Goal: Task Accomplishment & Management: Manage account settings

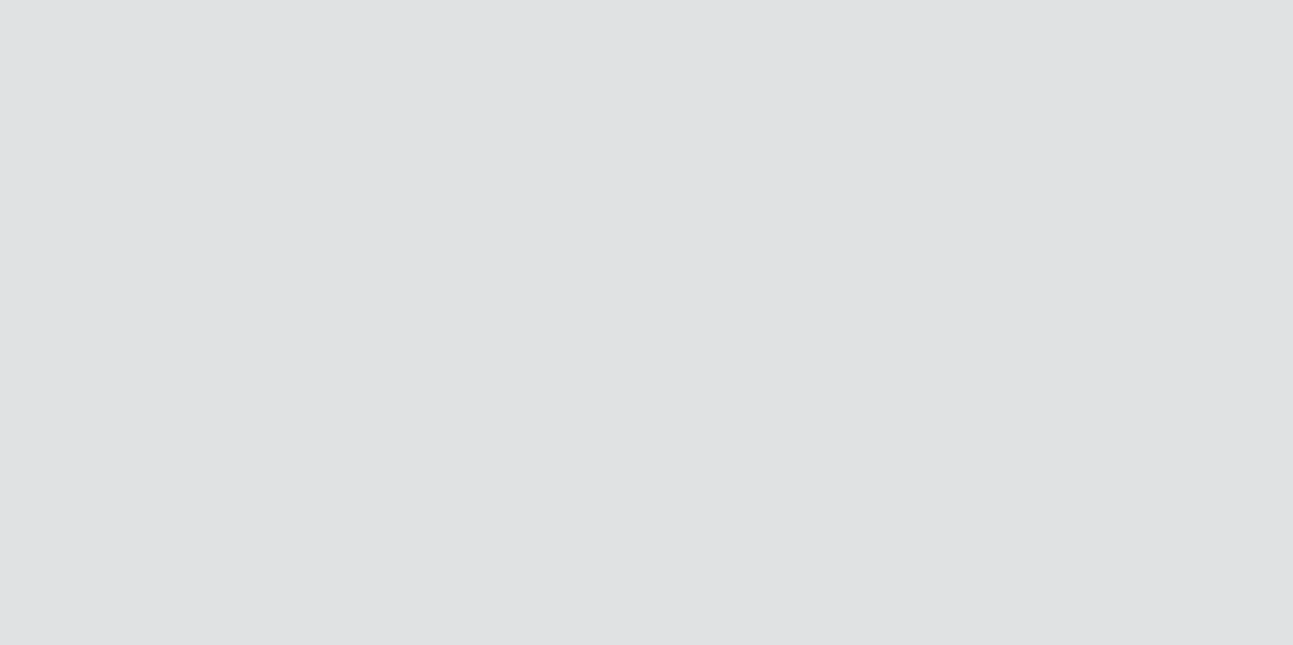
click at [43, 0] on html at bounding box center [646, 322] width 1293 height 645
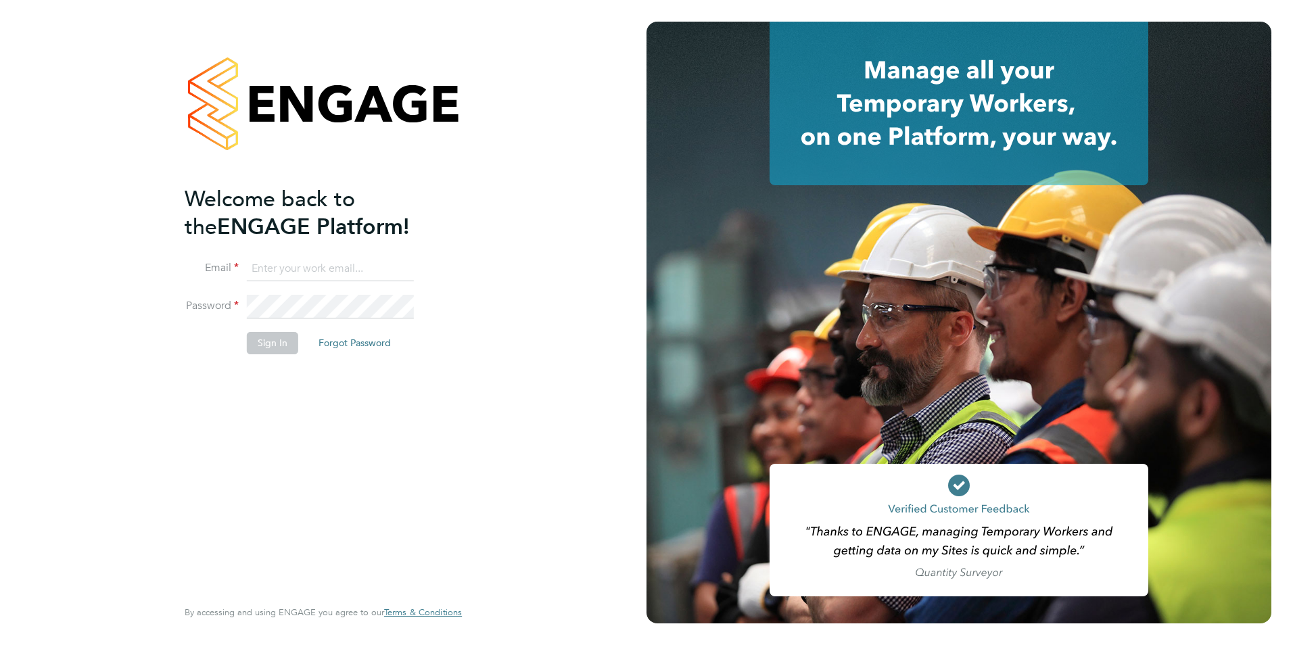
type input "[EMAIL_ADDRESS][DOMAIN_NAME]"
drag, startPoint x: 266, startPoint y: 359, endPoint x: 267, endPoint y: 351, distance: 8.2
click at [267, 358] on li "Sign In Forgot Password" at bounding box center [317, 349] width 264 height 35
click at [267, 351] on button "Sign In" at bounding box center [272, 343] width 51 height 22
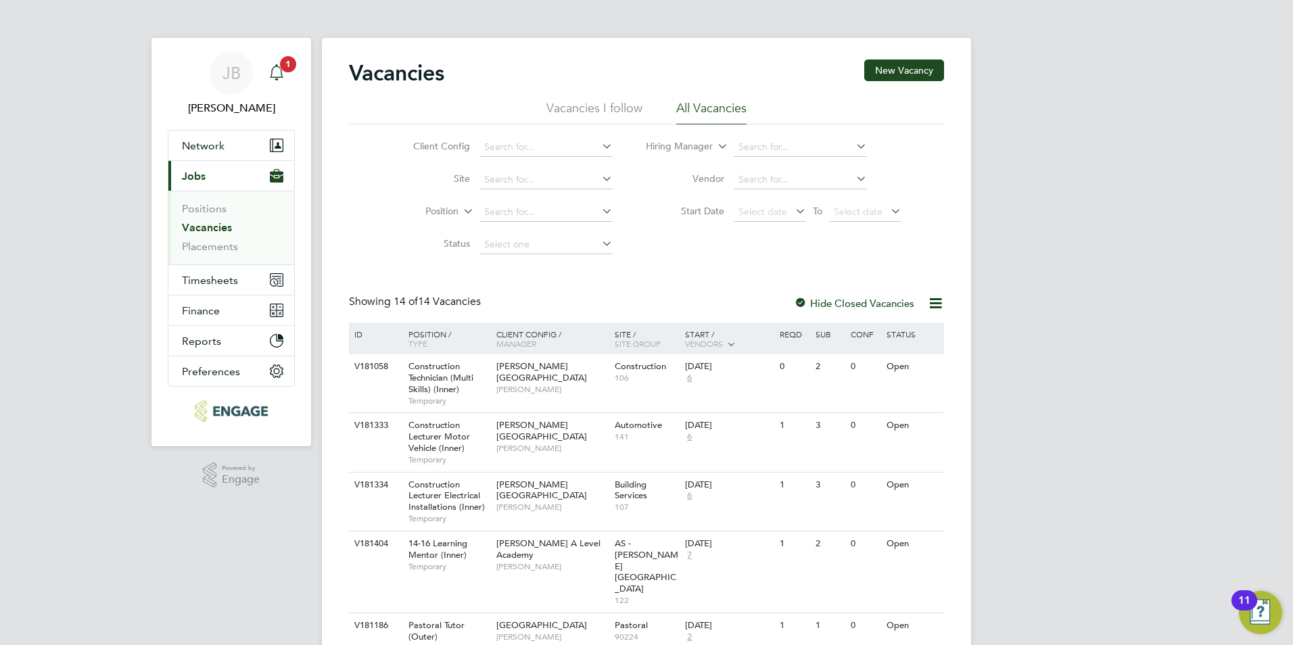
click at [276, 74] on icon "Main navigation" at bounding box center [277, 72] width 16 height 16
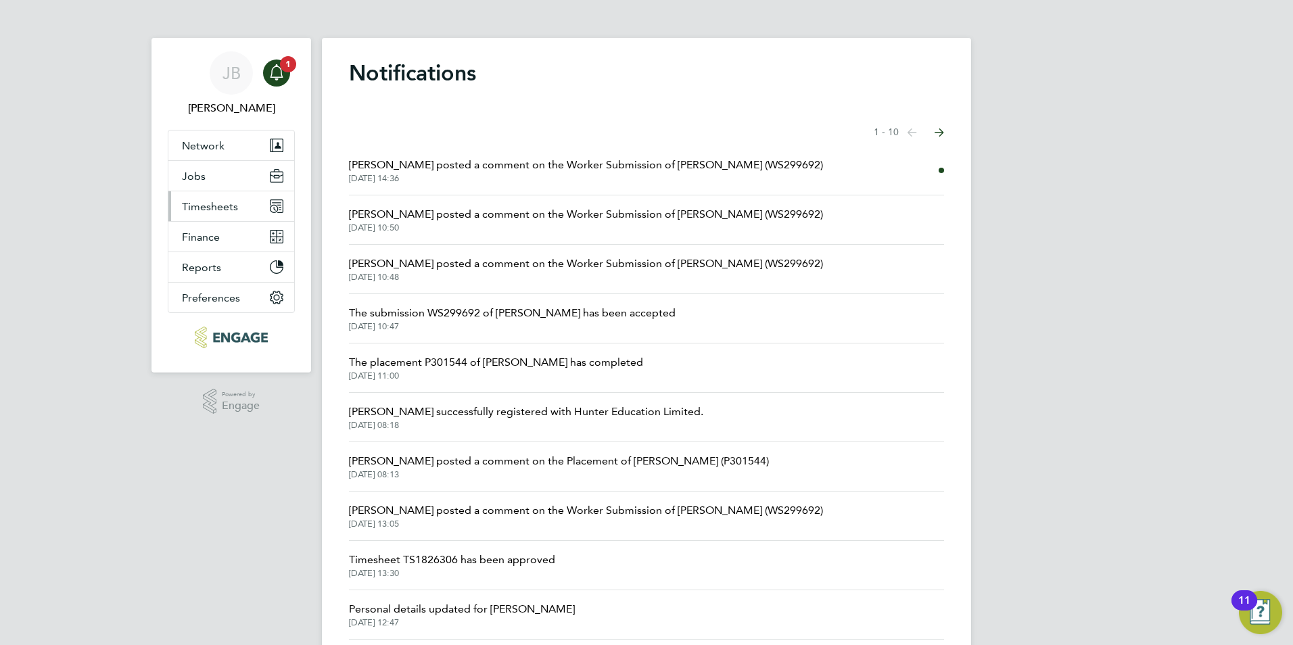
drag, startPoint x: 215, startPoint y: 212, endPoint x: 216, endPoint y: 221, distance: 8.8
click at [216, 212] on span "Timesheets" at bounding box center [210, 206] width 56 height 13
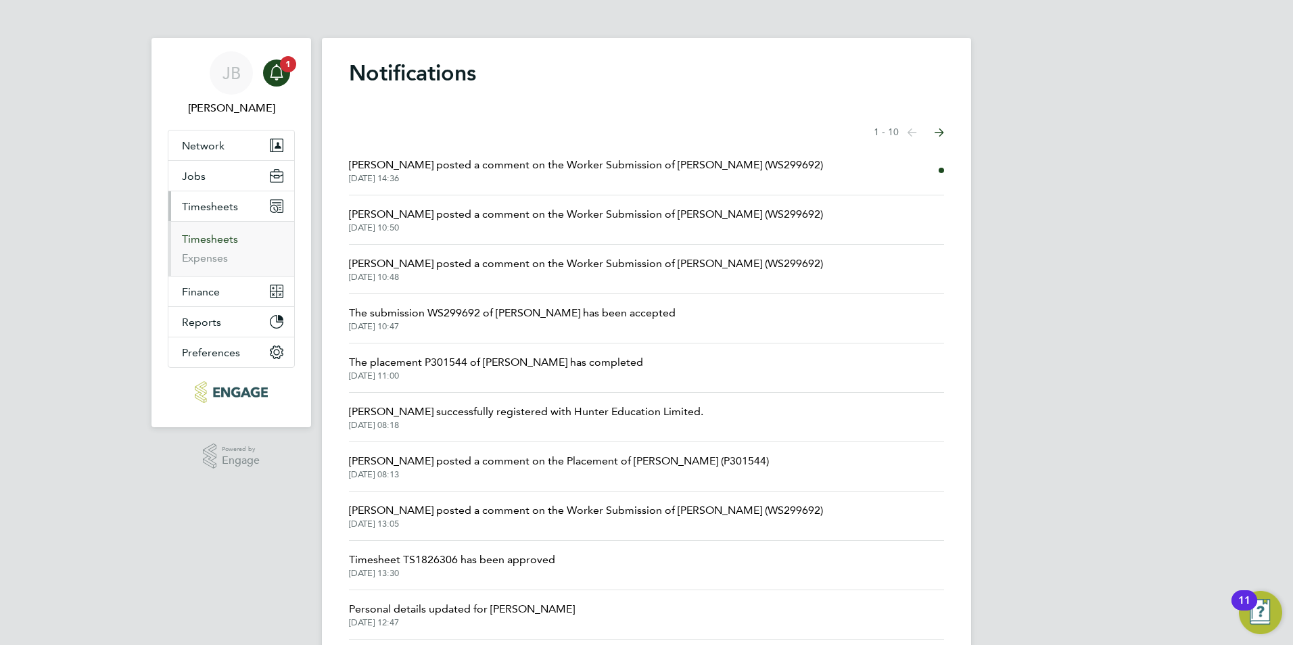
click at [214, 244] on link "Timesheets" at bounding box center [210, 239] width 56 height 13
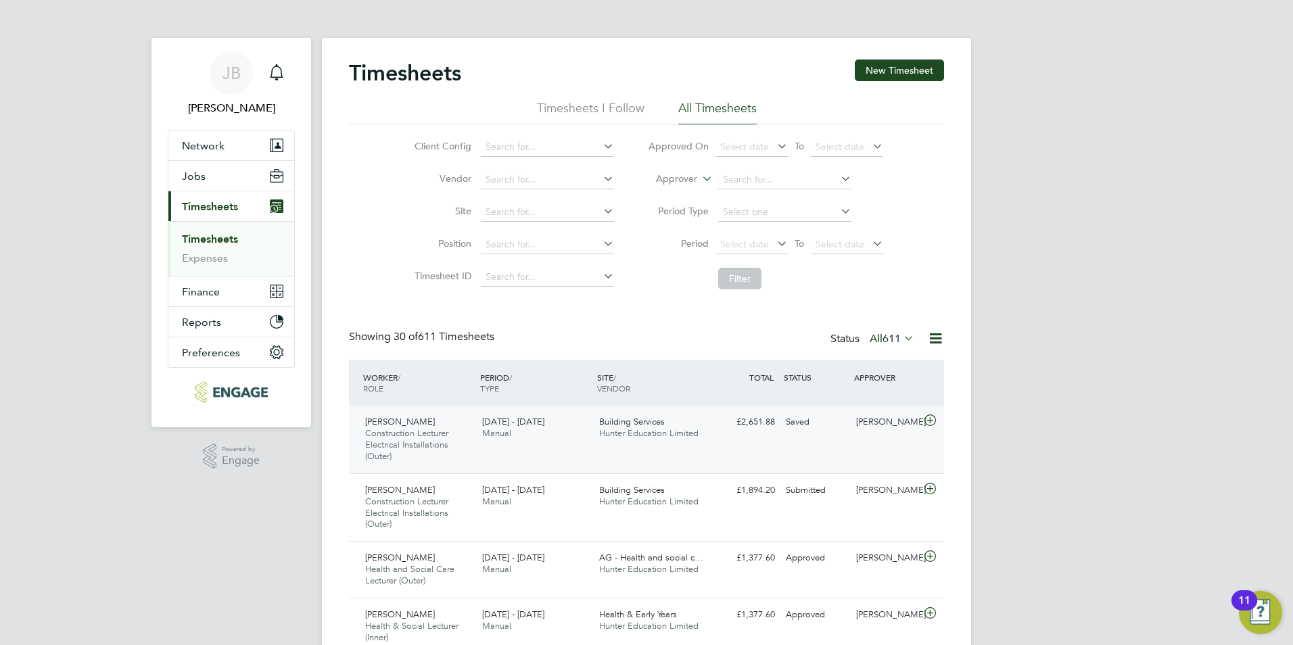
click at [783, 440] on div "Abayomi Pelumi-Johnson Construction Lecturer Electrical Installations (Outer) 2…" at bounding box center [646, 440] width 595 height 68
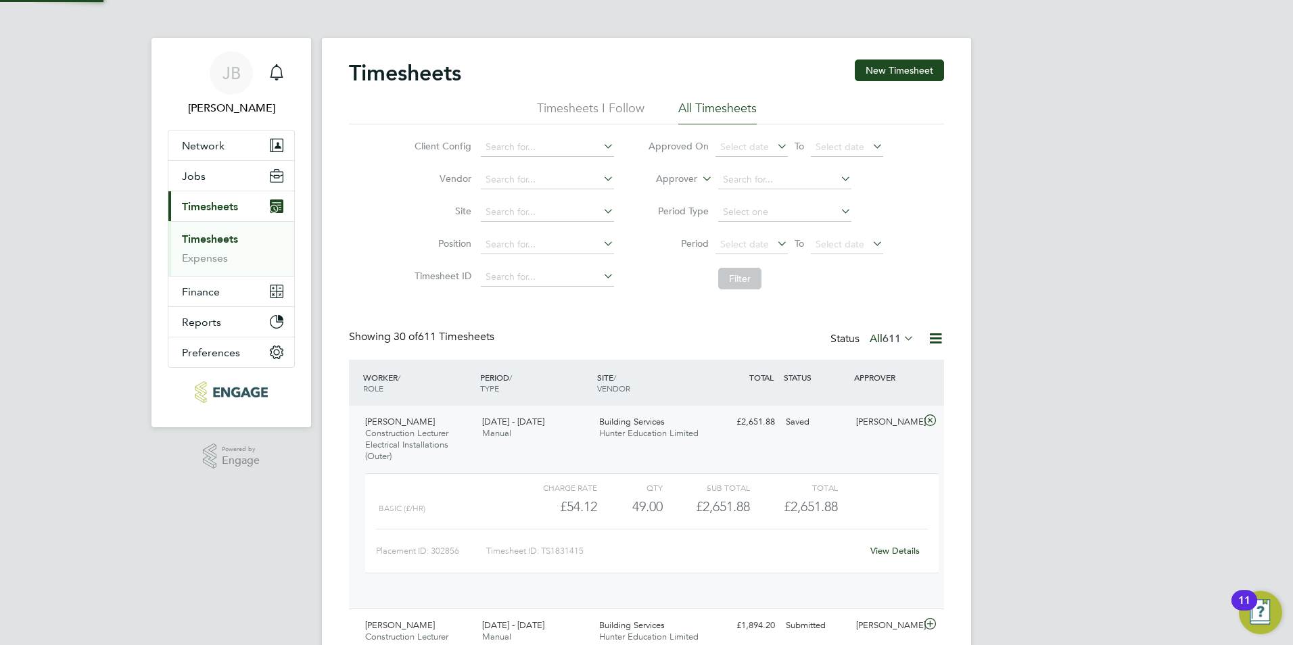
scroll to position [23, 132]
click at [886, 550] on link "View Details" at bounding box center [895, 550] width 49 height 11
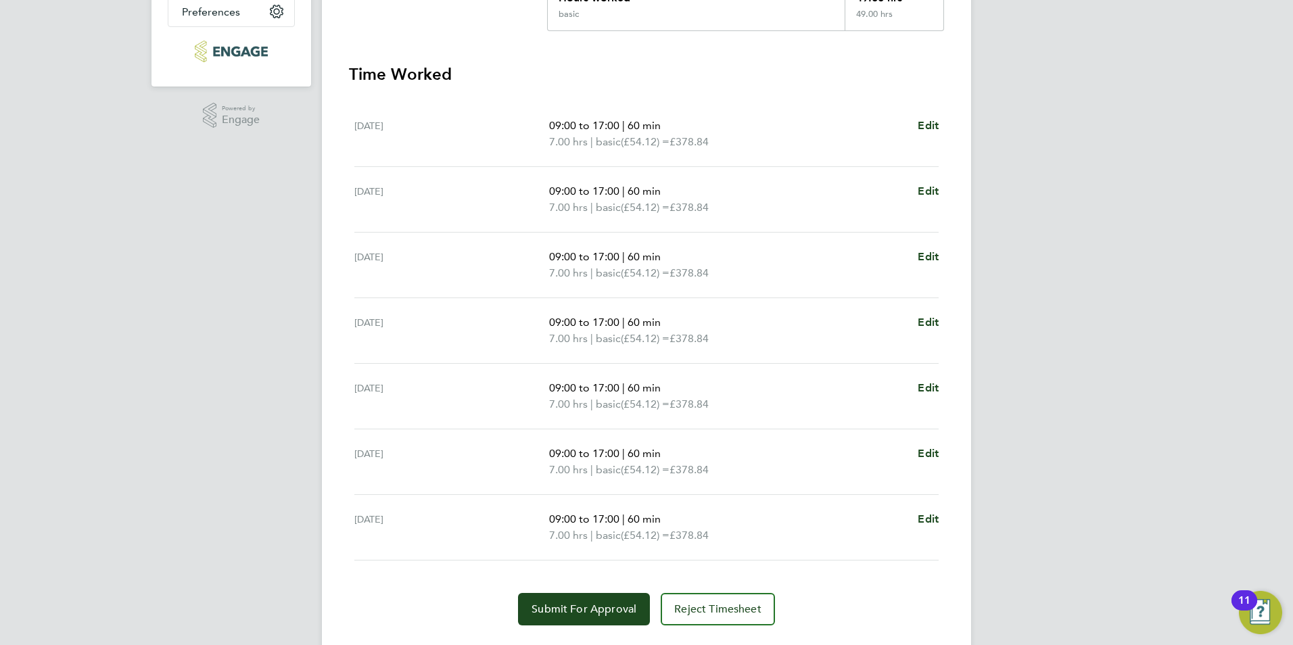
scroll to position [343, 0]
click at [929, 448] on span "Edit" at bounding box center [928, 451] width 21 height 13
select select "60"
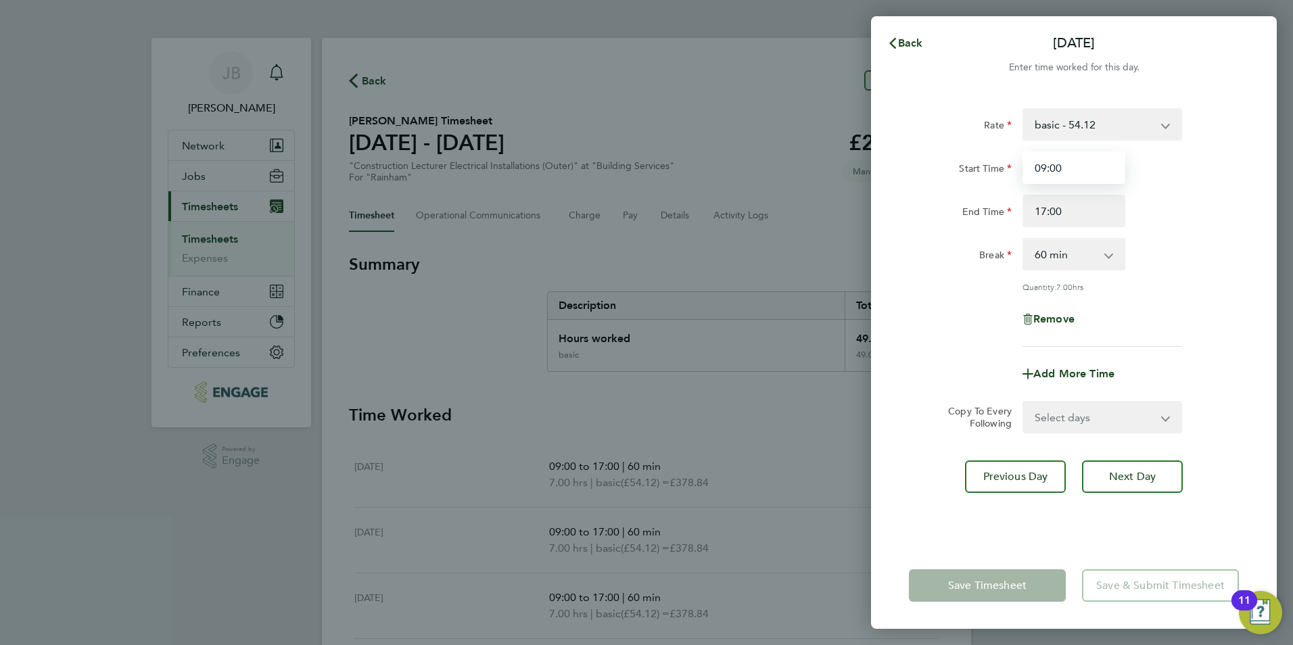
click at [1070, 169] on input "09:00" at bounding box center [1074, 168] width 103 height 32
type input "0"
type input "00:00"
drag, startPoint x: 1057, startPoint y: 195, endPoint x: 1067, endPoint y: 211, distance: 19.1
click at [1058, 198] on input "17:00" at bounding box center [1074, 211] width 103 height 32
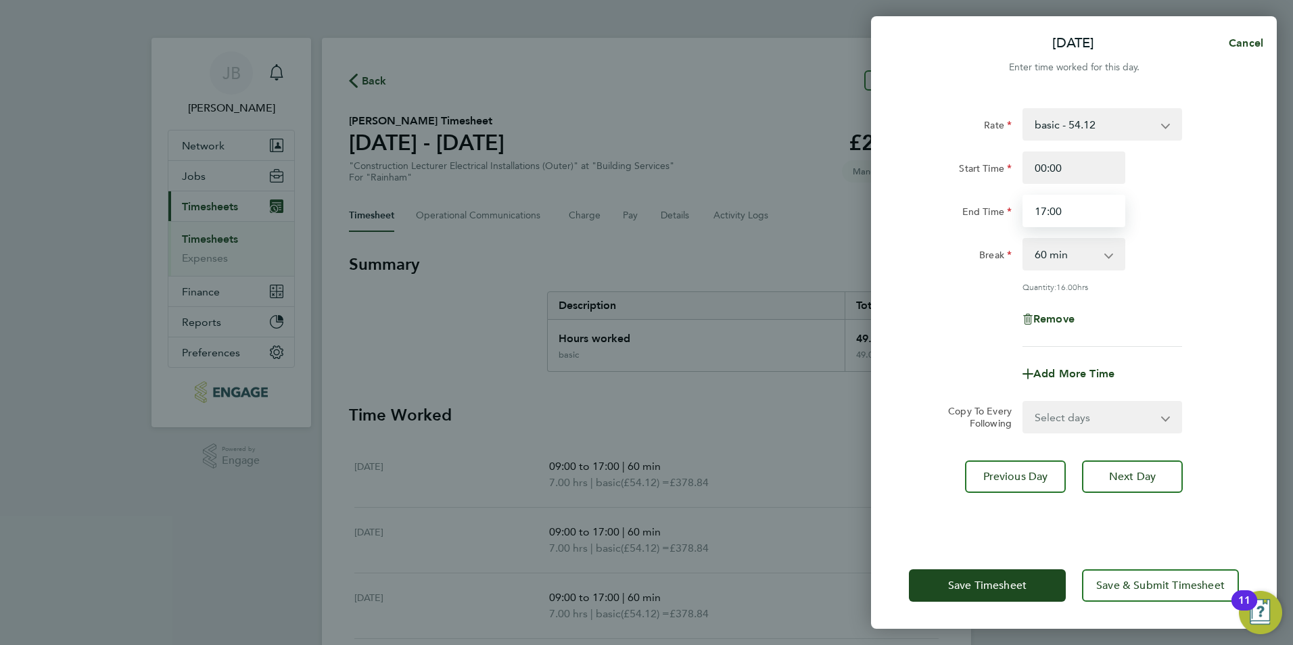
click at [1069, 208] on input "17:00" at bounding box center [1074, 211] width 103 height 32
type input "1"
type input "00:00"
click at [1180, 332] on div "Remove" at bounding box center [1074, 319] width 341 height 32
click at [1117, 467] on button "Next Day" at bounding box center [1132, 477] width 101 height 32
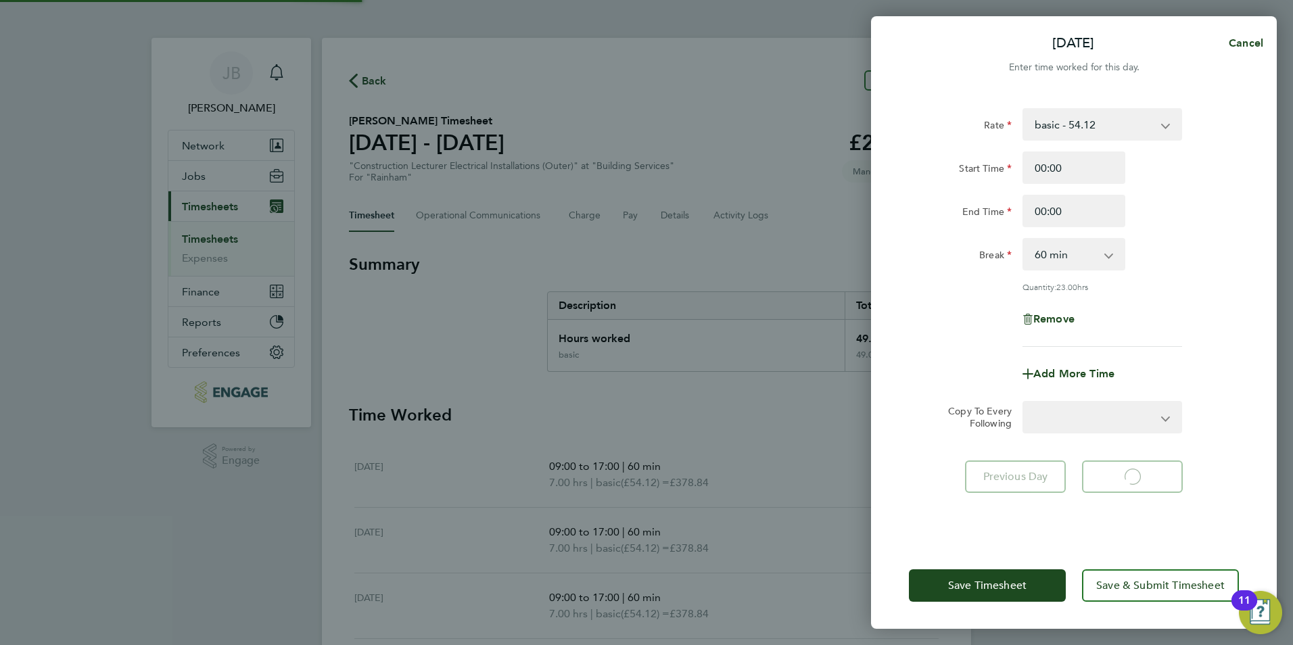
select select "60"
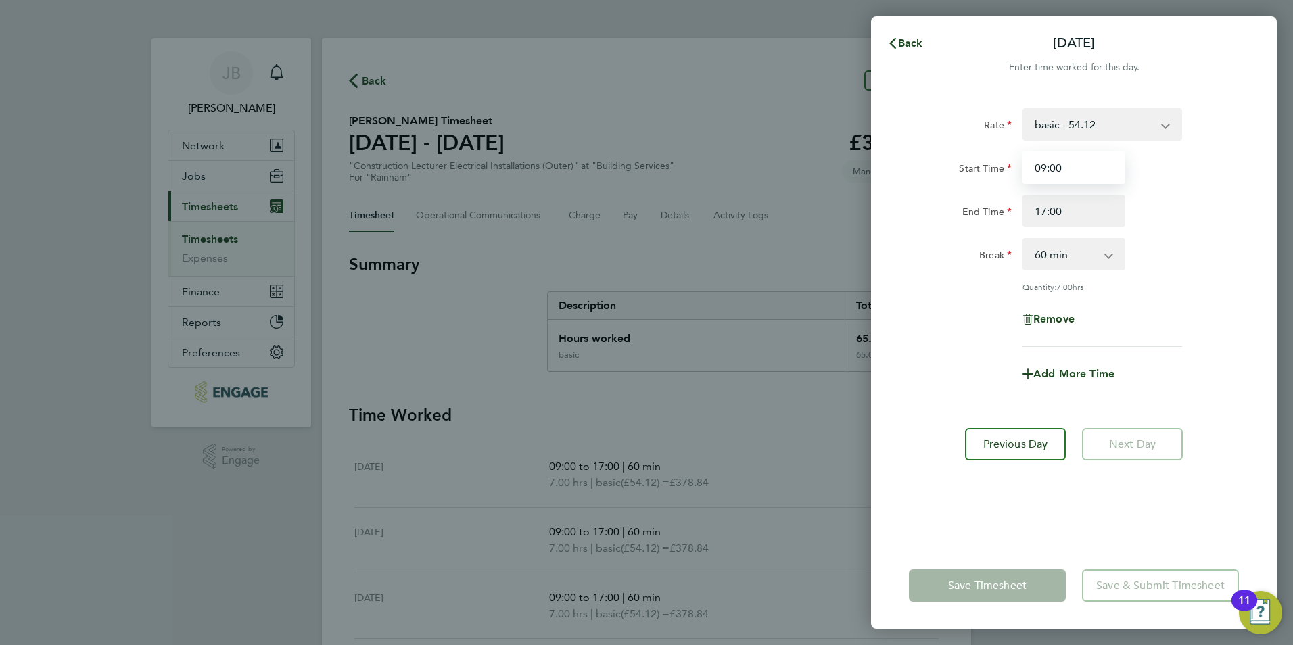
click at [1070, 179] on input "09:00" at bounding box center [1074, 168] width 103 height 32
type input "0"
type input "00:00"
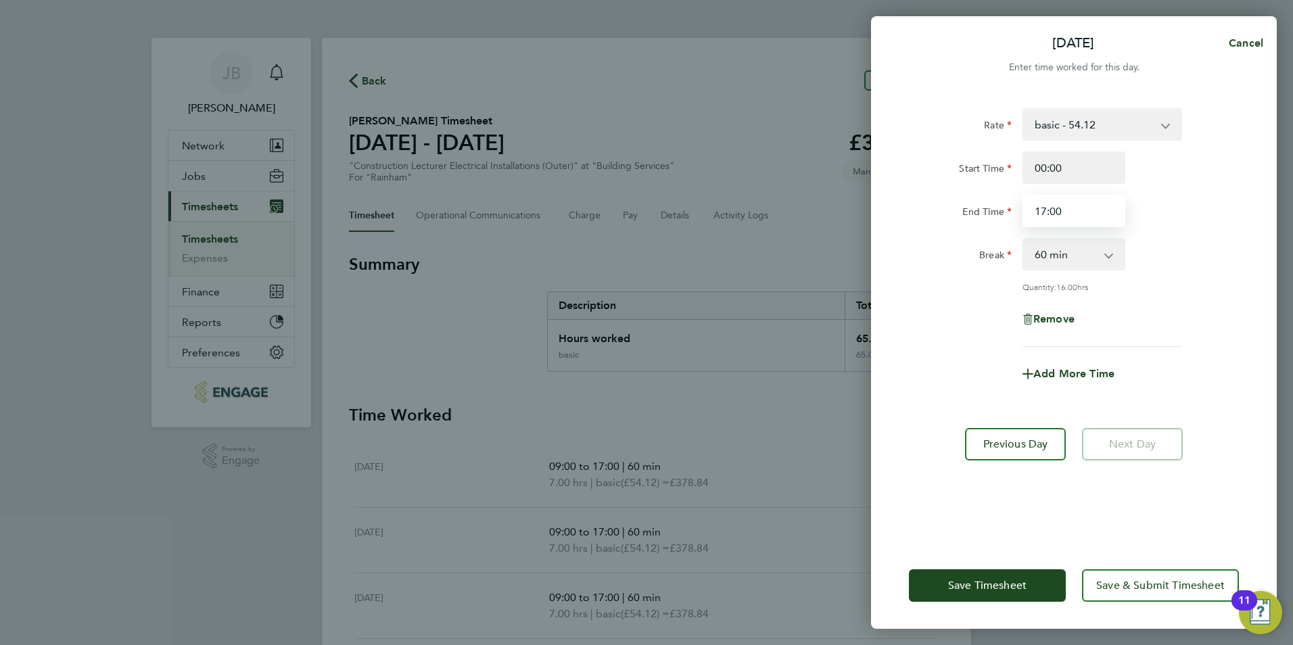
click at [1050, 212] on input "17:00" at bounding box center [1074, 211] width 103 height 32
drag, startPoint x: 1245, startPoint y: 43, endPoint x: 1216, endPoint y: 94, distance: 59.1
click at [1246, 41] on span "Cancel" at bounding box center [1244, 43] width 39 height 13
select select "60"
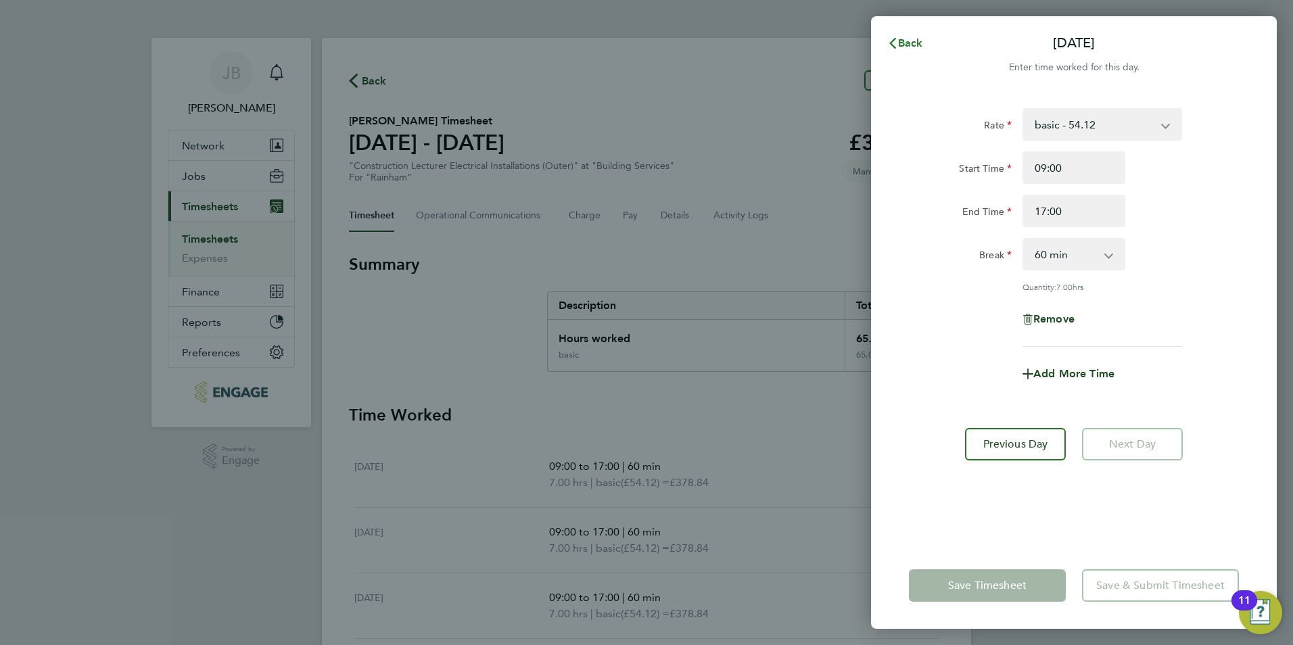
click at [929, 47] on button "Back" at bounding box center [905, 43] width 63 height 27
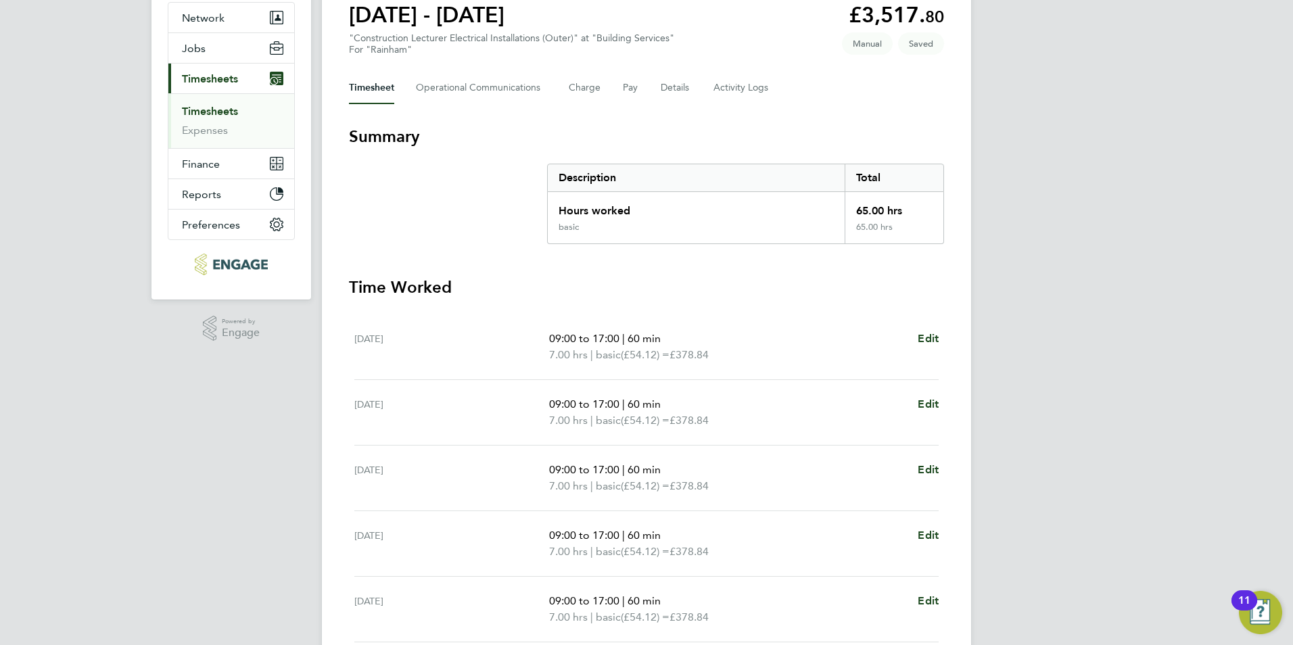
scroll to position [127, 0]
click at [914, 333] on div "09:00 to 17:00 | 60 min 7.00 hrs | basic (£54.12) = £378.84 Edit" at bounding box center [744, 347] width 390 height 32
click at [940, 344] on ul "Mon 29 Sep 09:00 to 17:00 | 60 min 7.00 hrs | basic (£54.12) = £378.84 Edit Tue…" at bounding box center [646, 544] width 595 height 459
click at [934, 339] on span "Edit" at bounding box center [928, 339] width 21 height 13
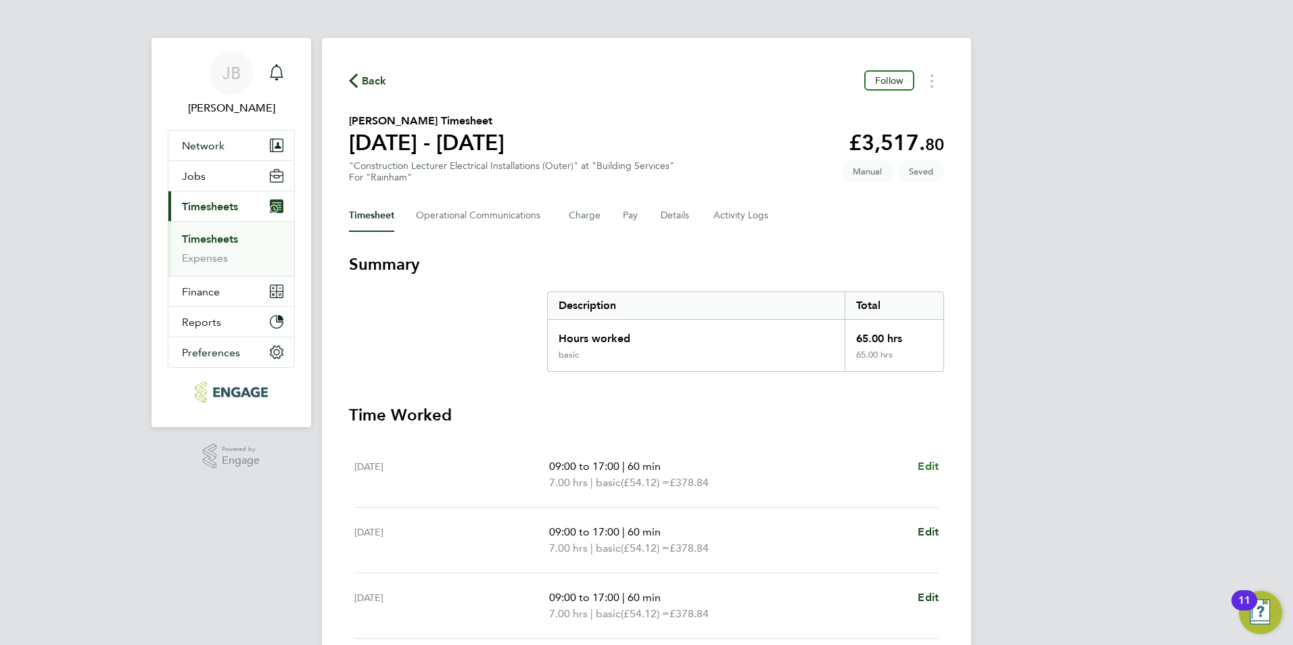
select select "60"
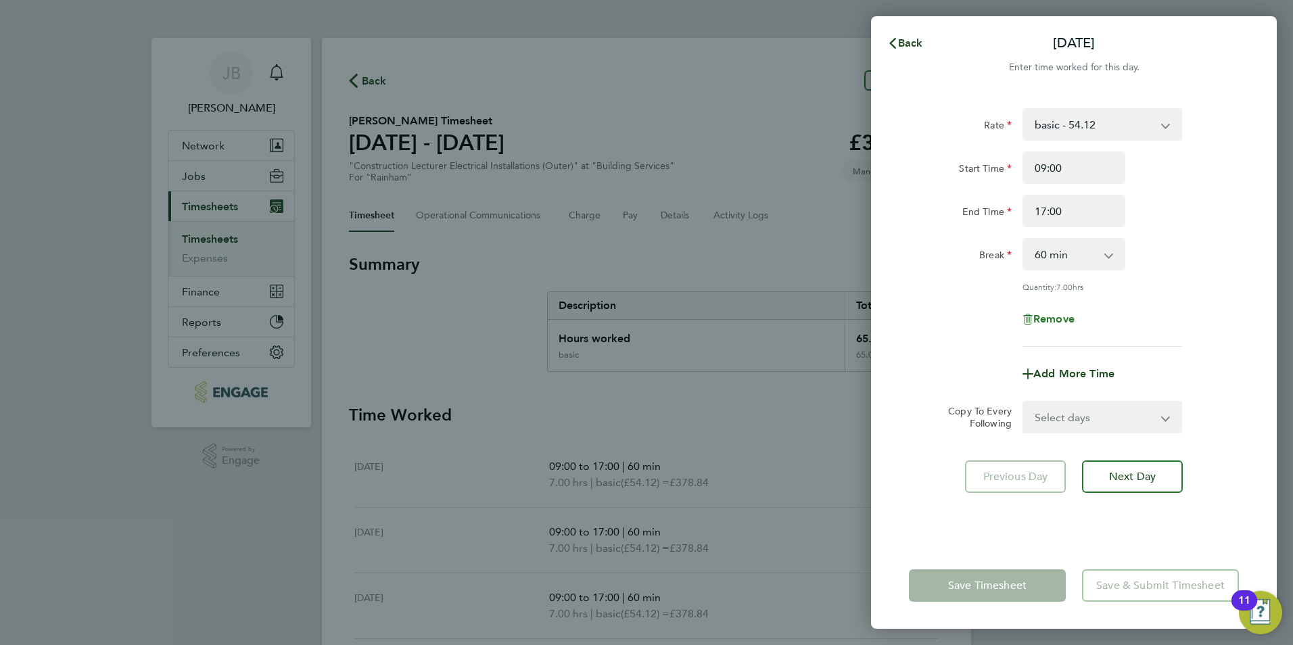
click at [1053, 315] on span "Remove" at bounding box center [1054, 319] width 41 height 13
select select "null"
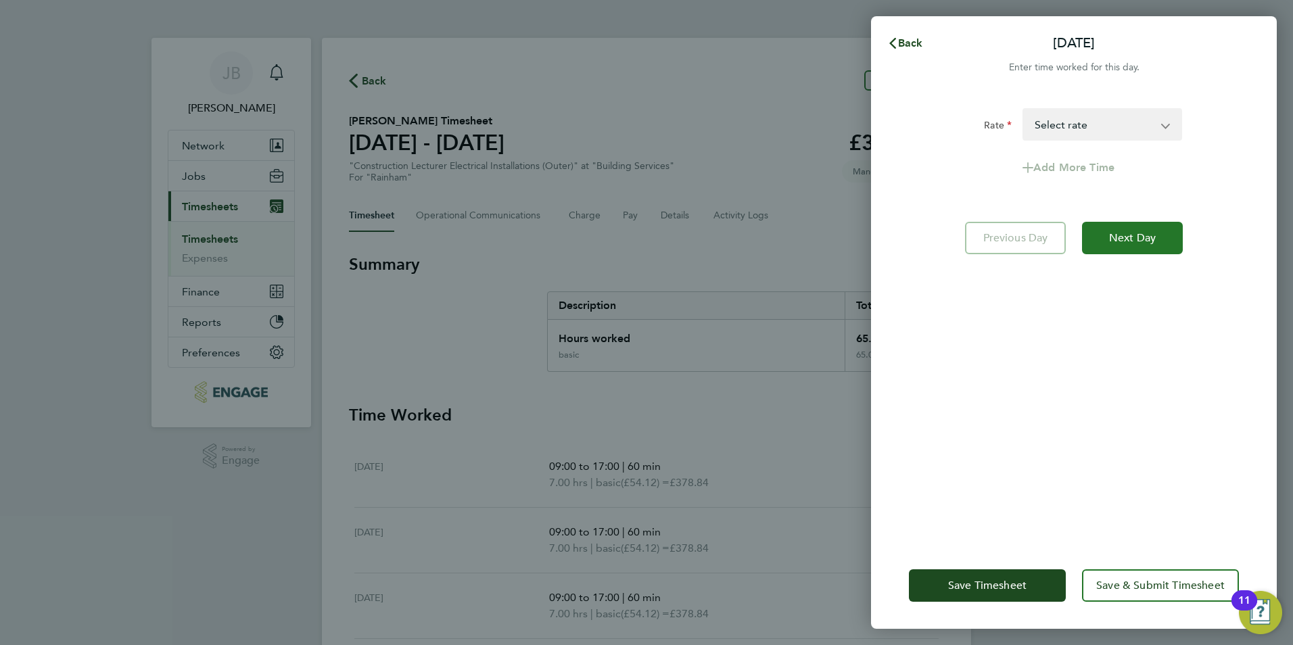
click at [1130, 244] on span "Next Day" at bounding box center [1132, 238] width 47 height 14
select select "60"
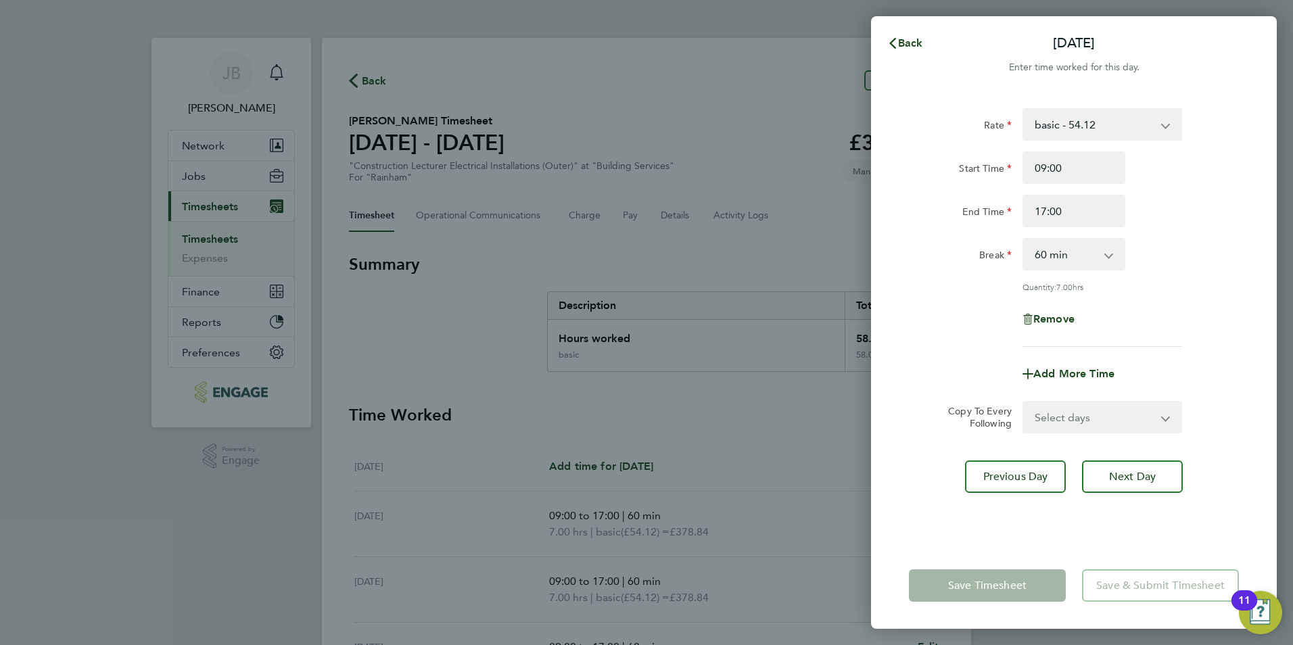
click at [1068, 310] on div "Remove" at bounding box center [1074, 319] width 114 height 32
click at [1058, 322] on span "Remove" at bounding box center [1054, 319] width 41 height 13
select select "null"
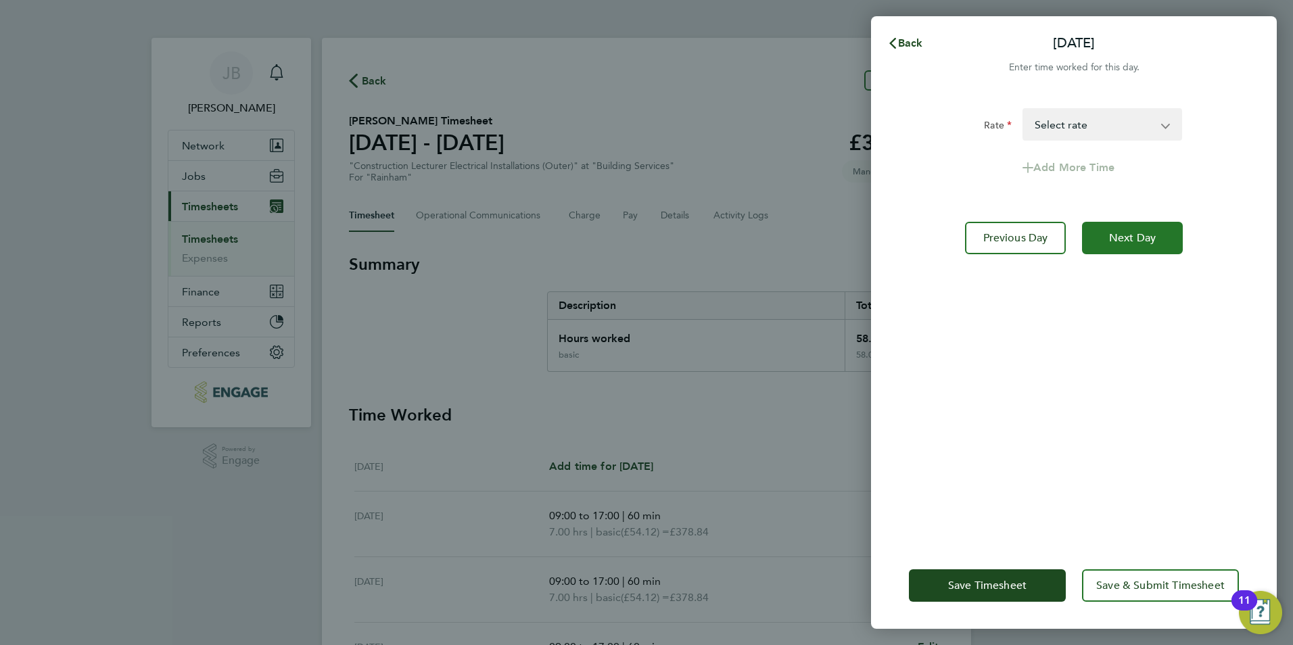
click at [1136, 240] on span "Next Day" at bounding box center [1132, 238] width 47 height 14
select select "60"
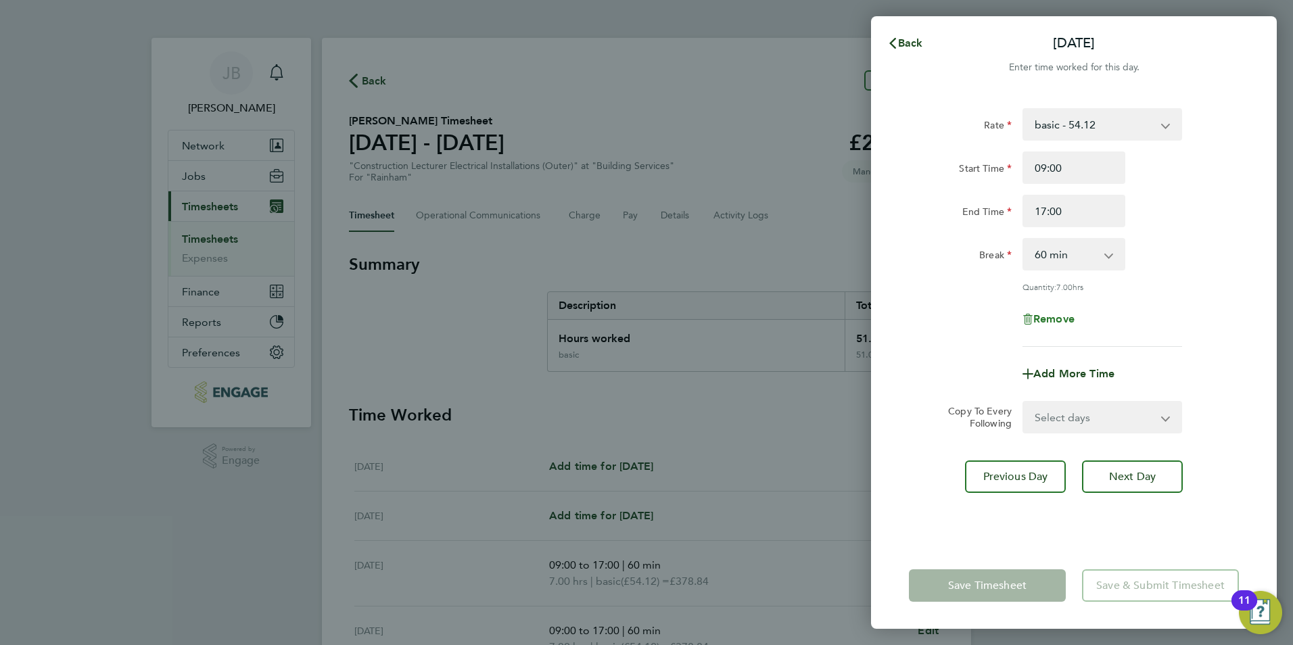
click at [1044, 317] on span "Remove" at bounding box center [1054, 319] width 41 height 13
select select "null"
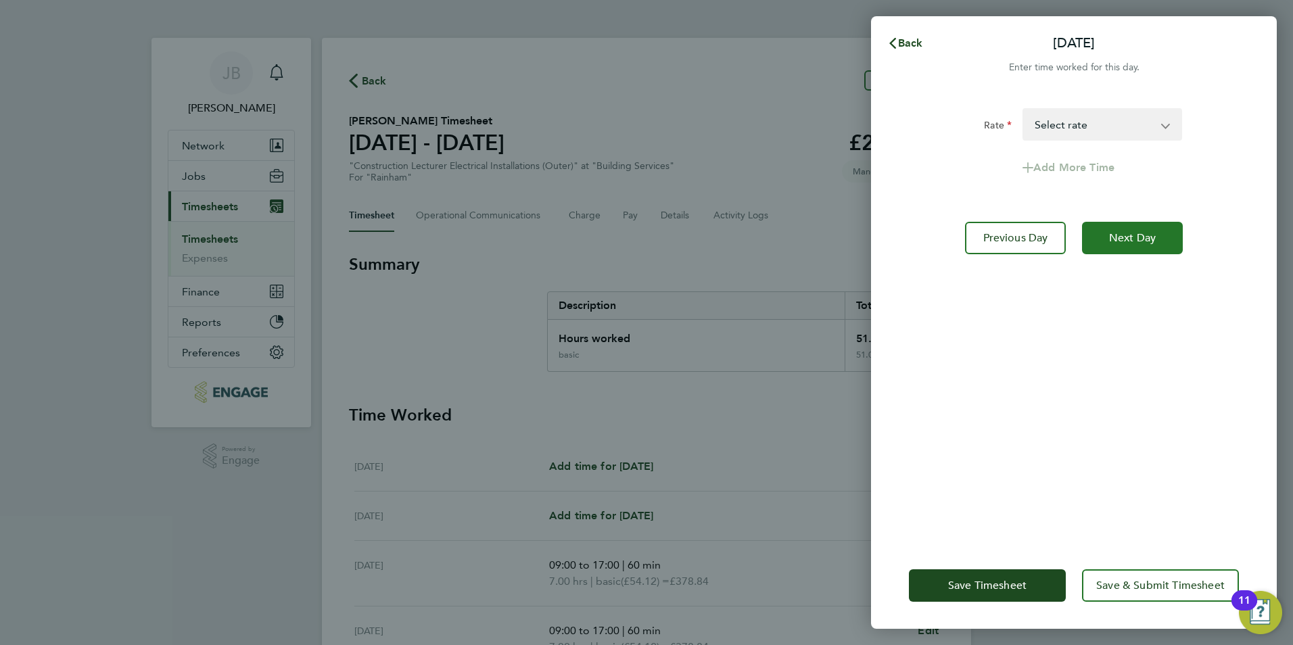
click at [1128, 235] on span "Next Day" at bounding box center [1132, 238] width 47 height 14
select select "60"
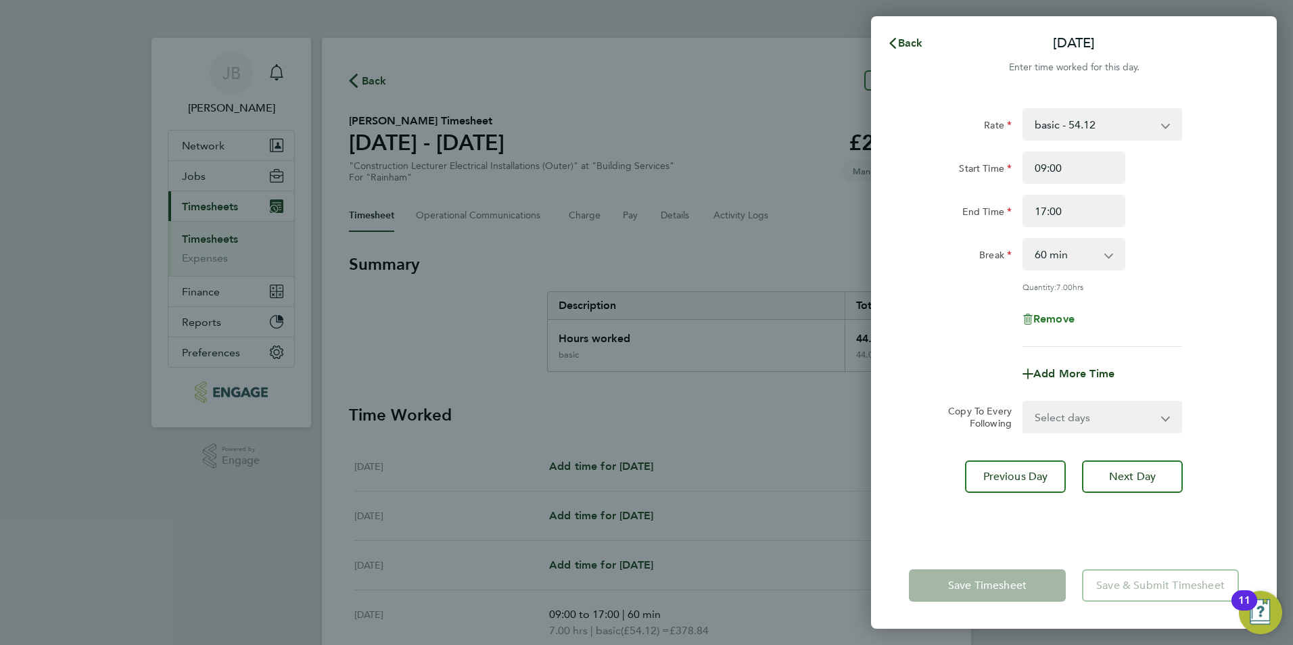
click at [1052, 318] on span "Remove" at bounding box center [1054, 319] width 41 height 13
select select "null"
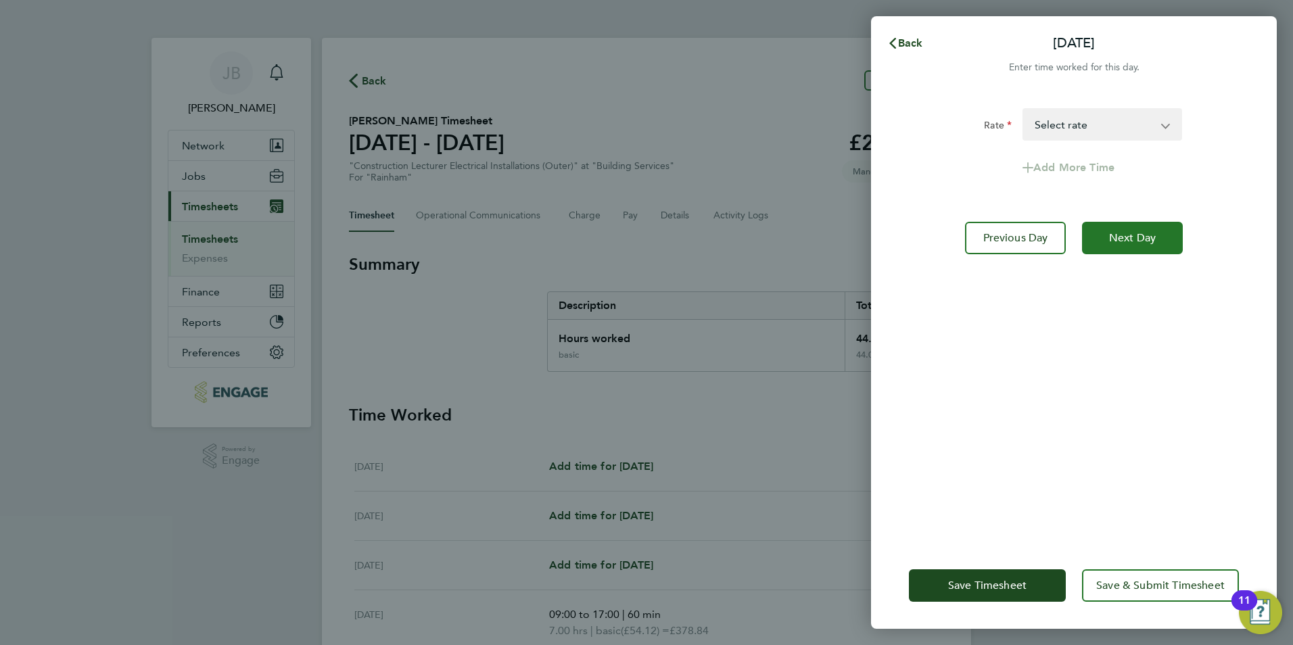
drag, startPoint x: 1157, startPoint y: 251, endPoint x: 1072, endPoint y: 325, distance: 112.2
click at [1156, 251] on button "Next Day" at bounding box center [1132, 238] width 101 height 32
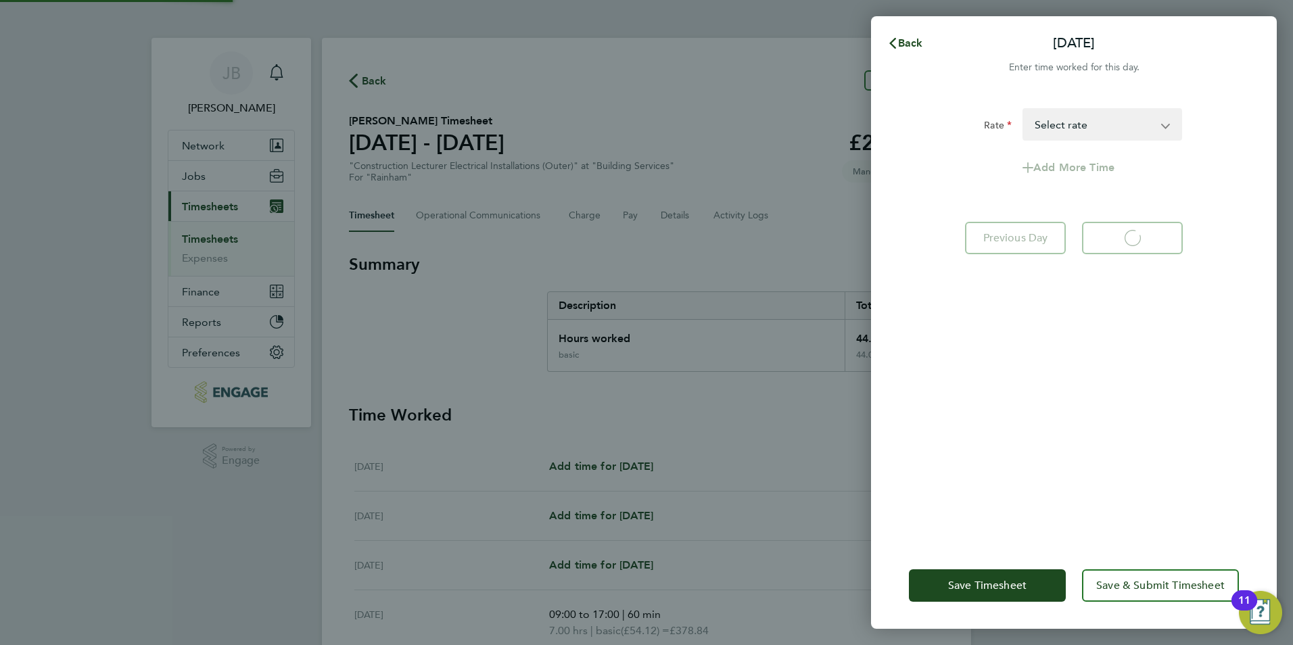
select select "60"
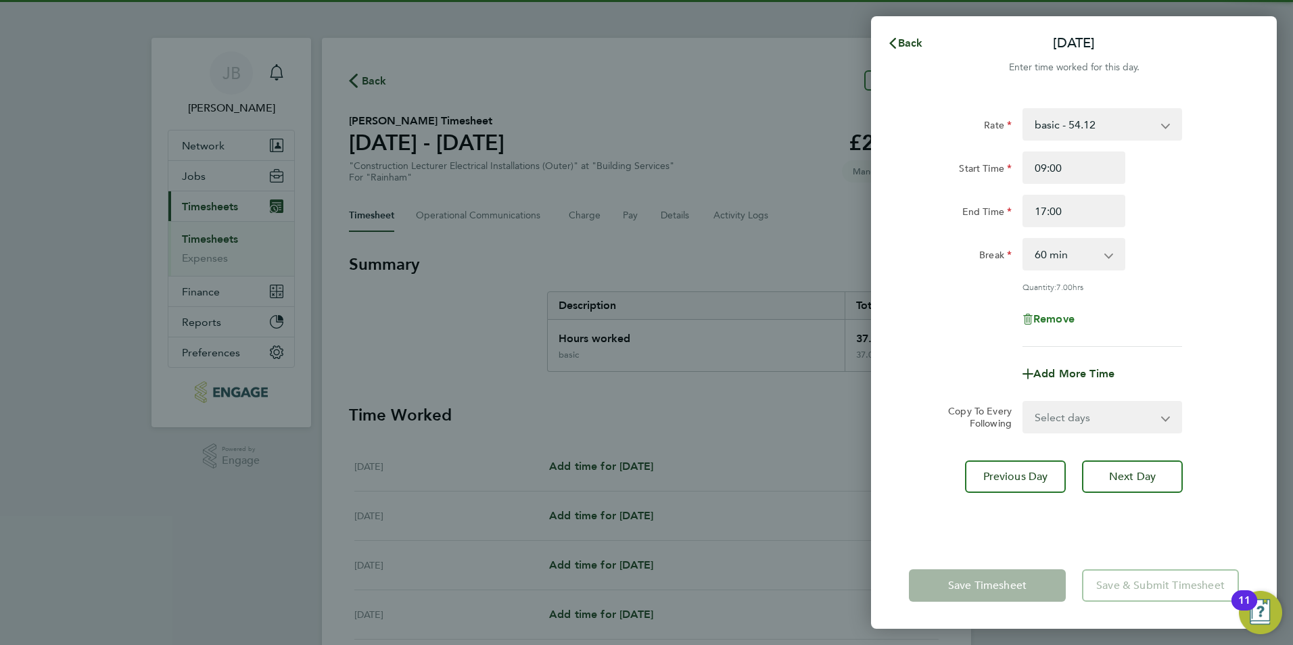
click at [1054, 323] on span "Remove" at bounding box center [1054, 319] width 41 height 13
select select "null"
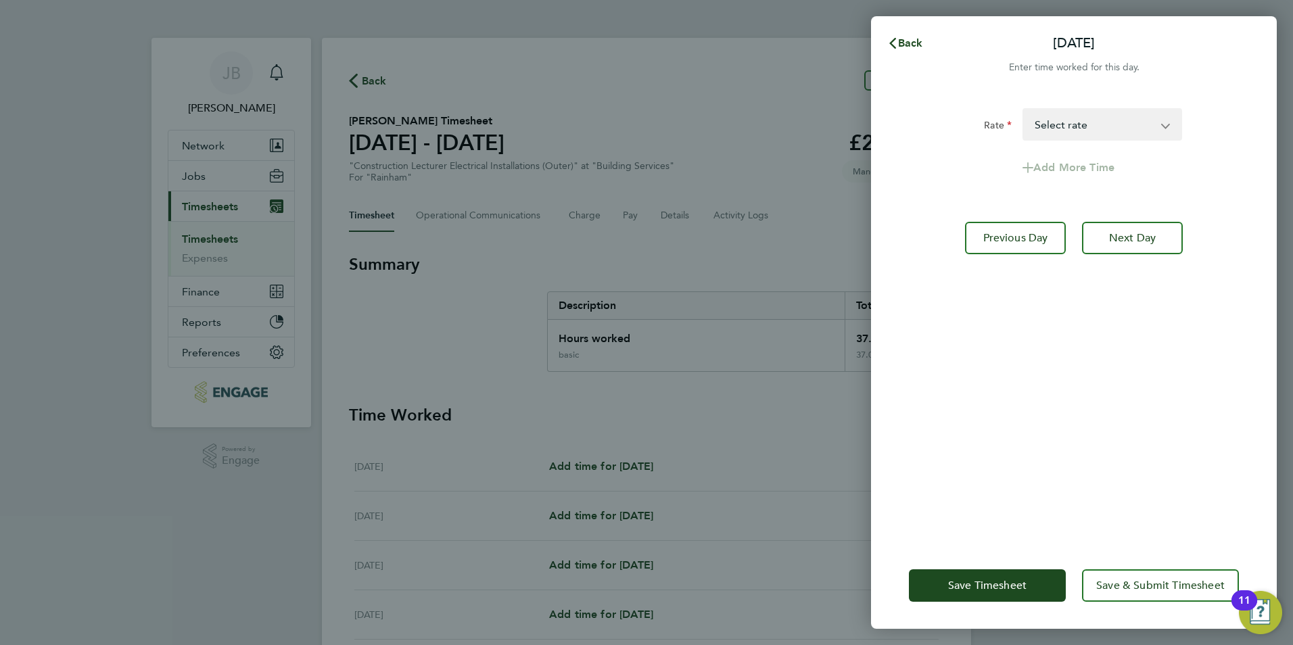
click at [1124, 260] on div "Rate basic - 54.12 Select rate Add More Time Previous Day Next Day" at bounding box center [1074, 317] width 406 height 450
drag, startPoint x: 1130, startPoint y: 245, endPoint x: 1053, endPoint y: 317, distance: 105.8
click at [1128, 248] on button "Next Day" at bounding box center [1132, 238] width 101 height 32
select select "60"
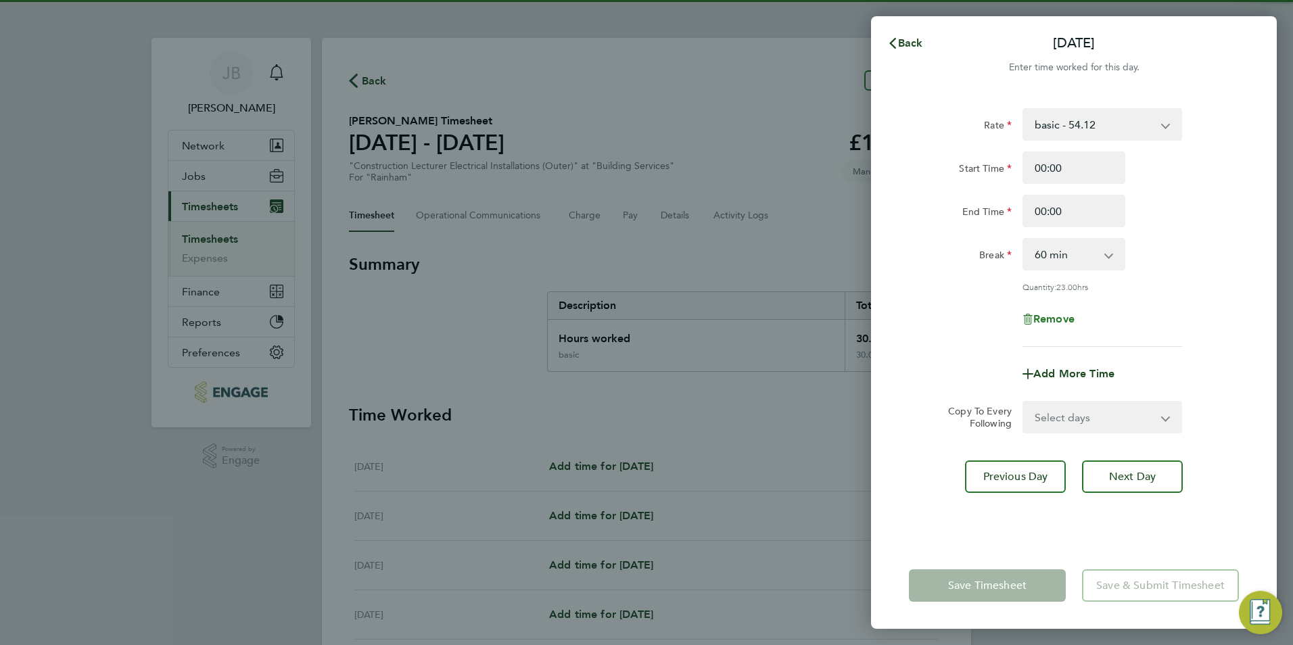
drag, startPoint x: 1049, startPoint y: 325, endPoint x: 1055, endPoint y: 320, distance: 8.1
click at [1054, 321] on div "Remove" at bounding box center [1074, 319] width 114 height 32
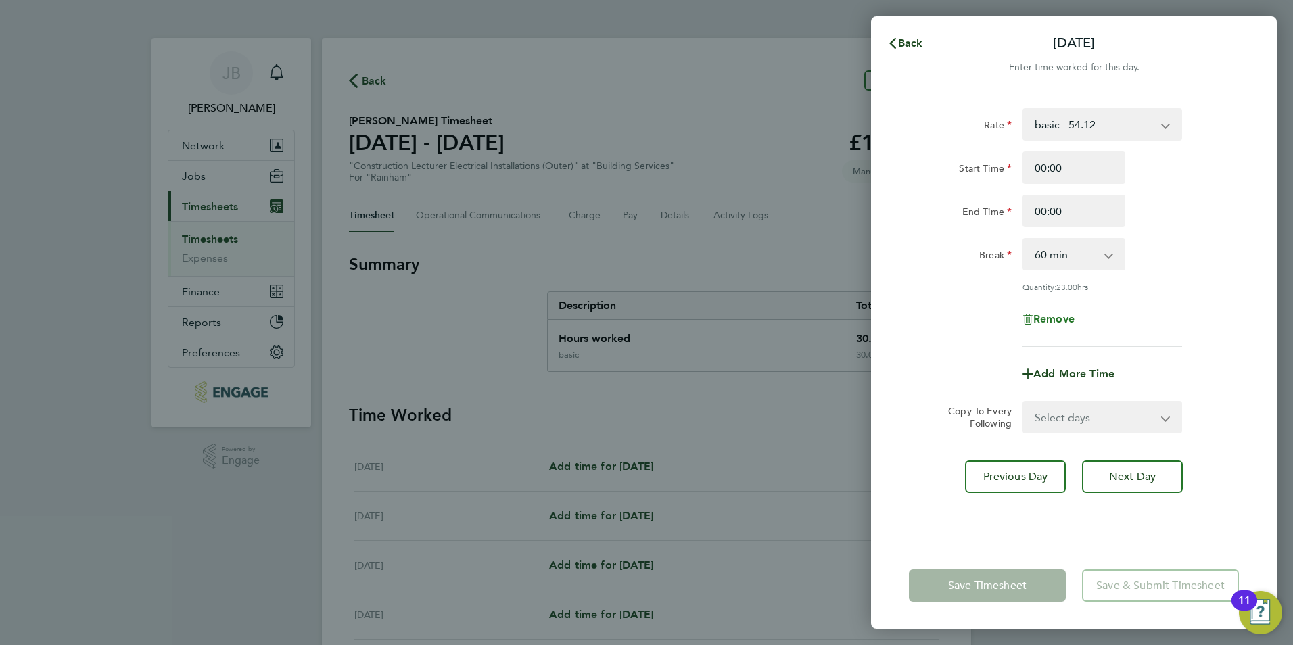
click at [1055, 320] on span "Remove" at bounding box center [1054, 319] width 41 height 13
select select "null"
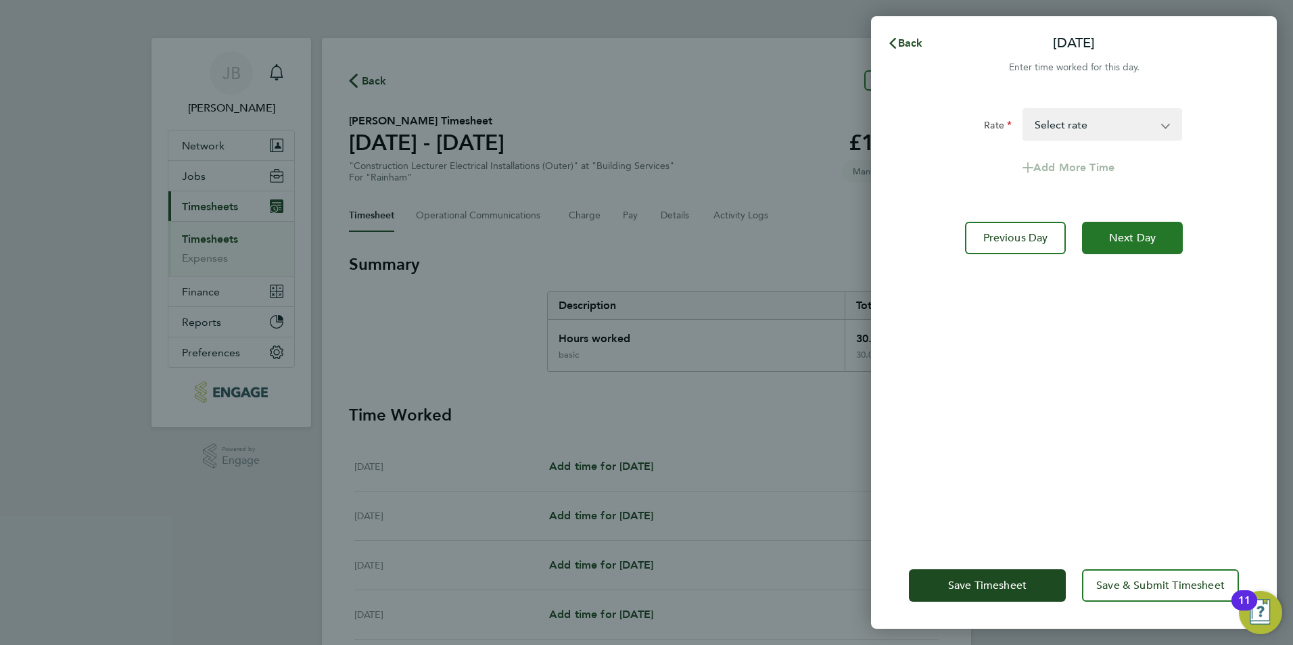
click at [1174, 229] on button "Next Day" at bounding box center [1132, 238] width 101 height 32
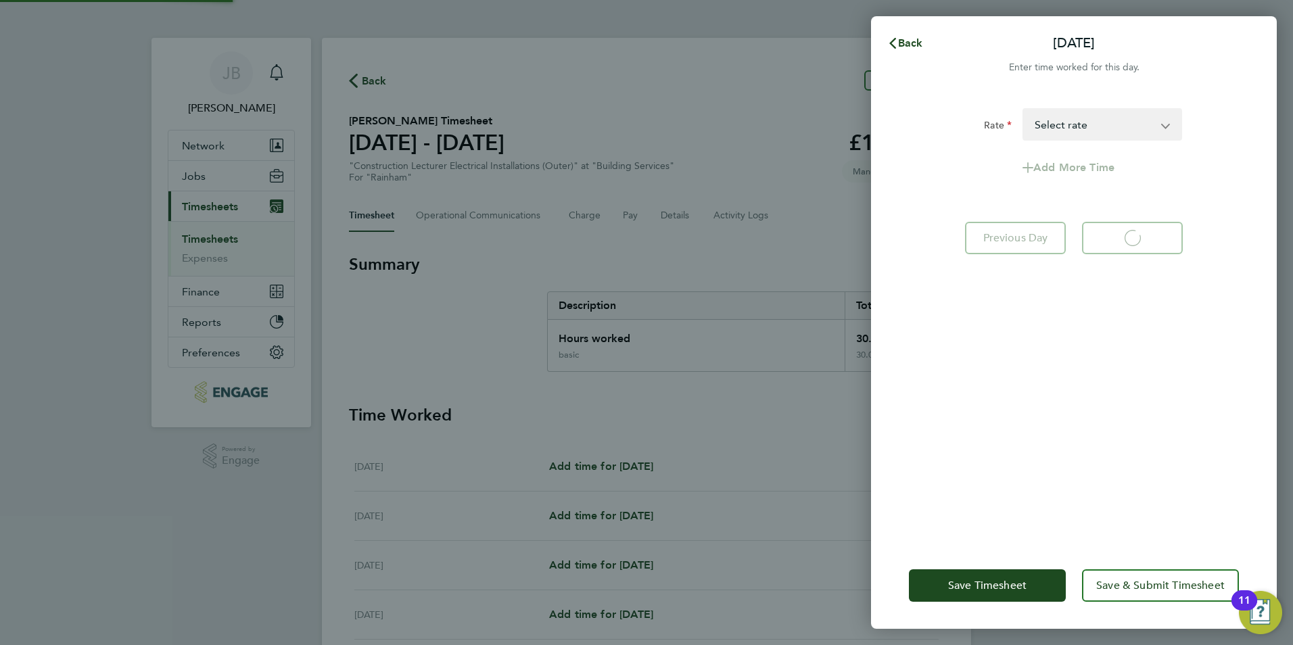
select select "60"
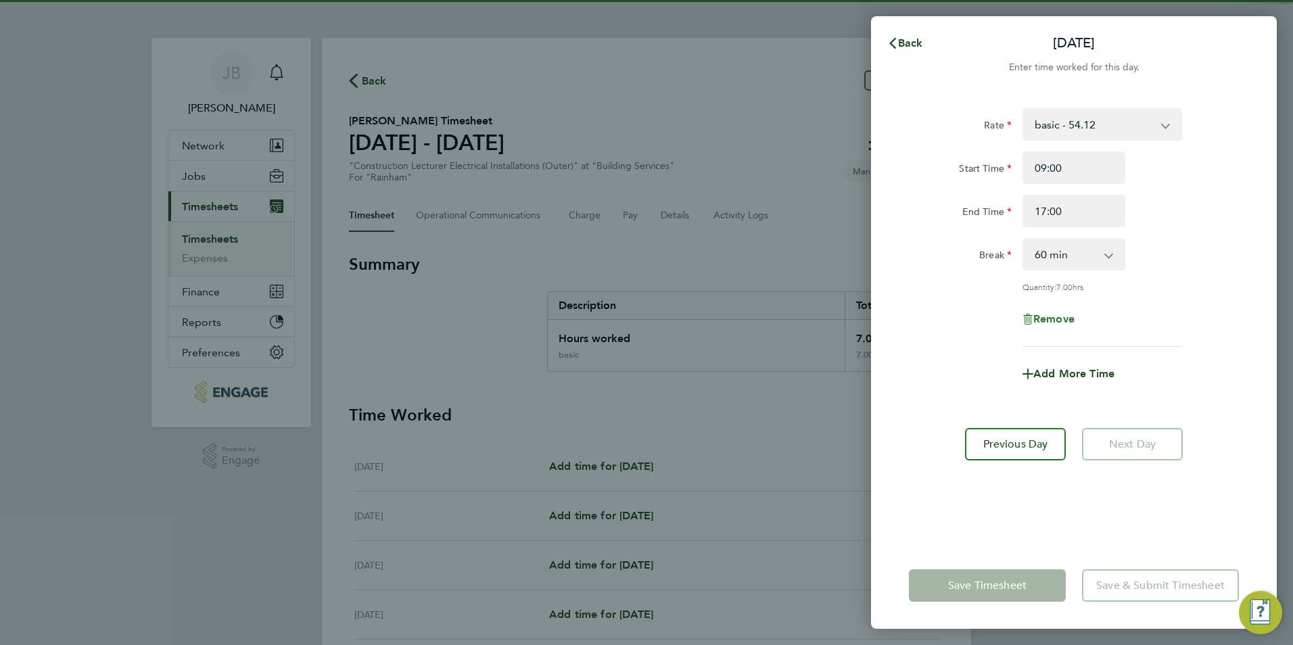
click at [1048, 317] on span "Remove" at bounding box center [1054, 319] width 41 height 13
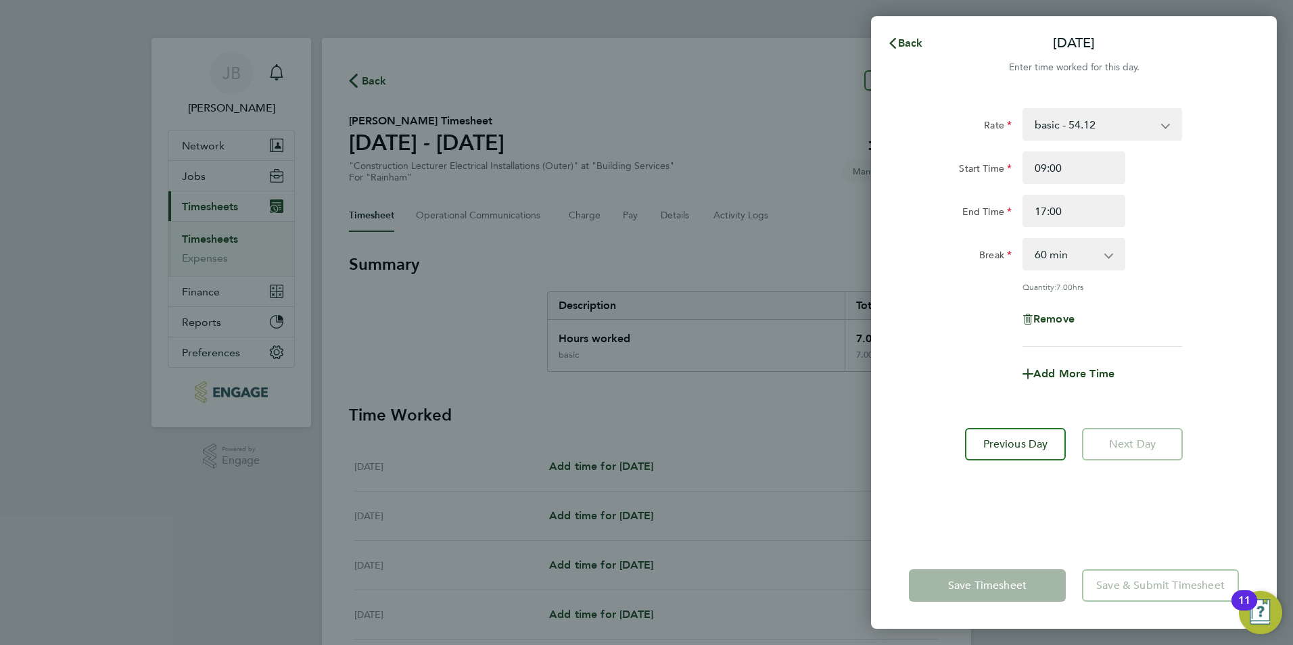
select select "null"
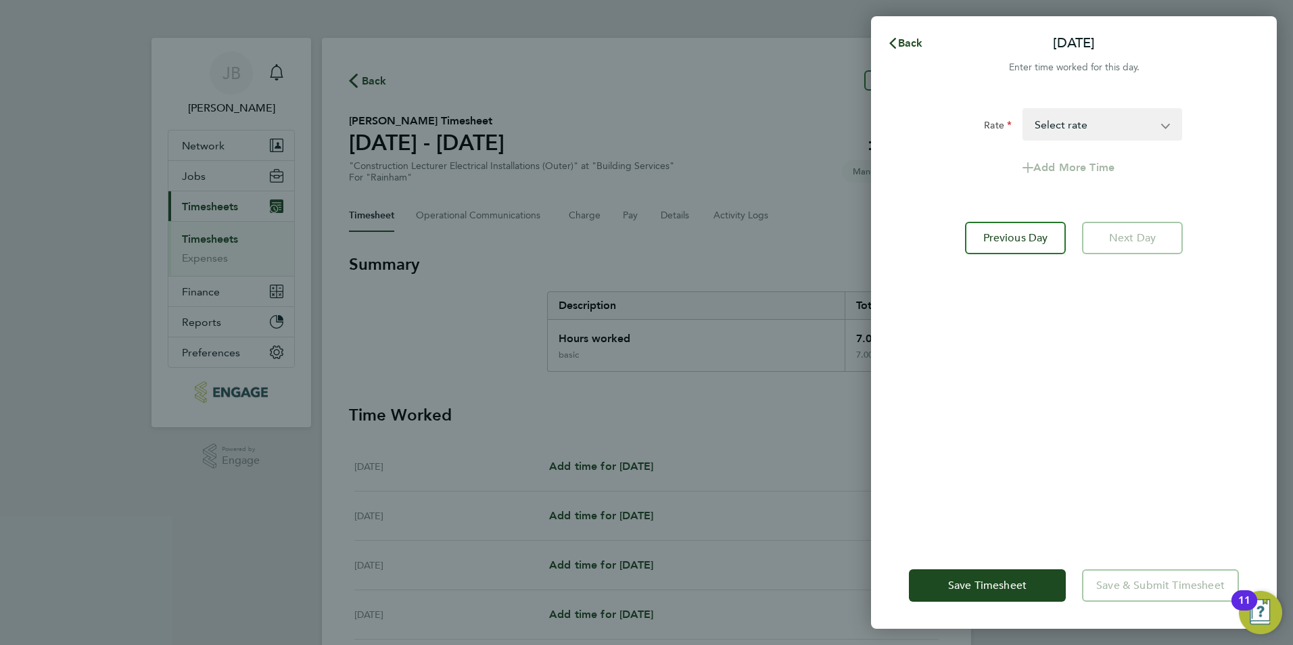
click at [1118, 250] on app-form-button "Next Day" at bounding box center [1128, 238] width 109 height 32
click at [990, 589] on span "Save Timesheet" at bounding box center [987, 586] width 78 height 14
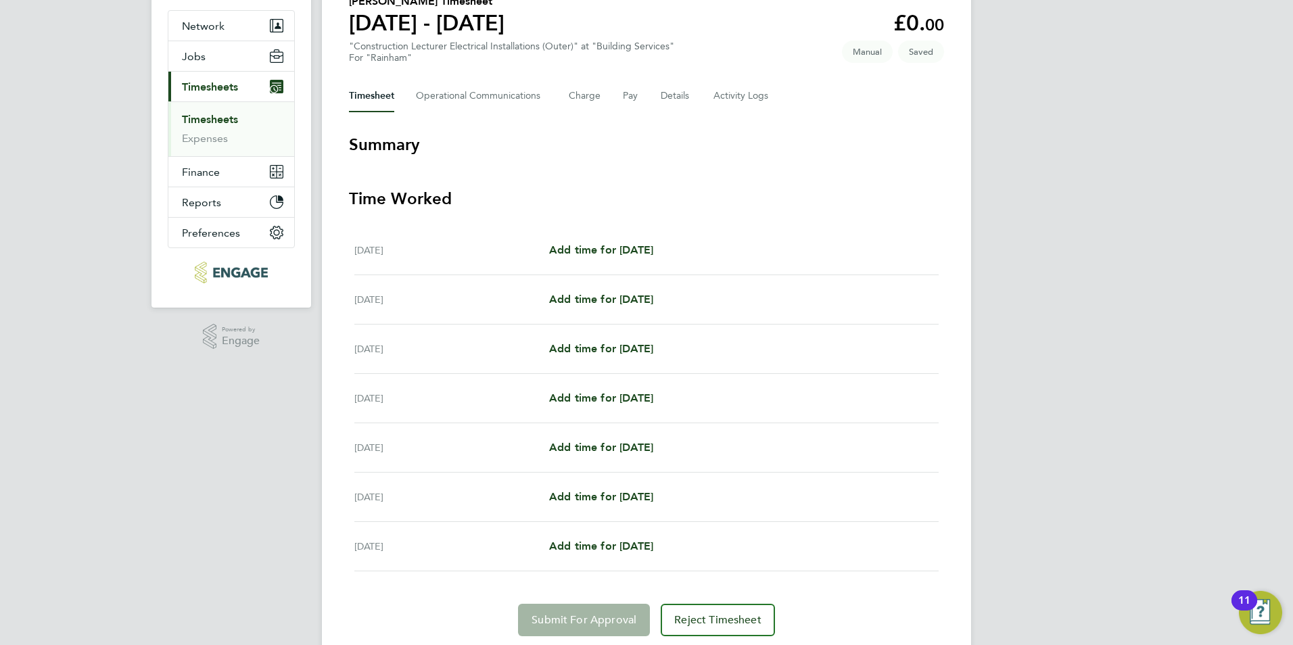
scroll to position [165, 0]
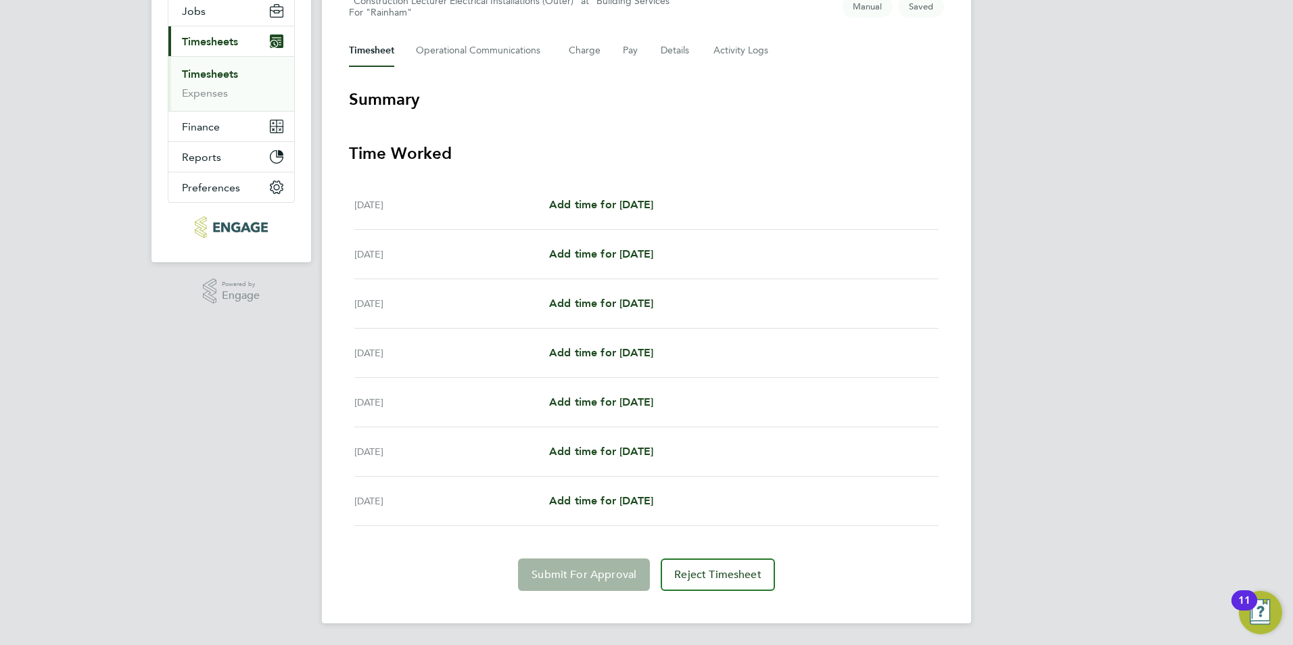
click at [213, 74] on link "Timesheets" at bounding box center [210, 74] width 56 height 13
